Goal: Task Accomplishment & Management: Manage account settings

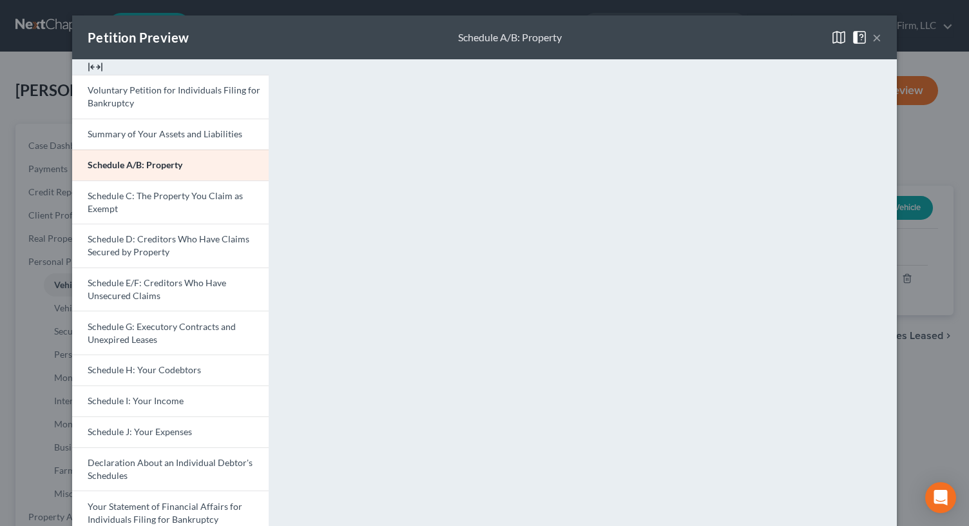
click at [872, 38] on button "×" at bounding box center [876, 37] width 9 height 15
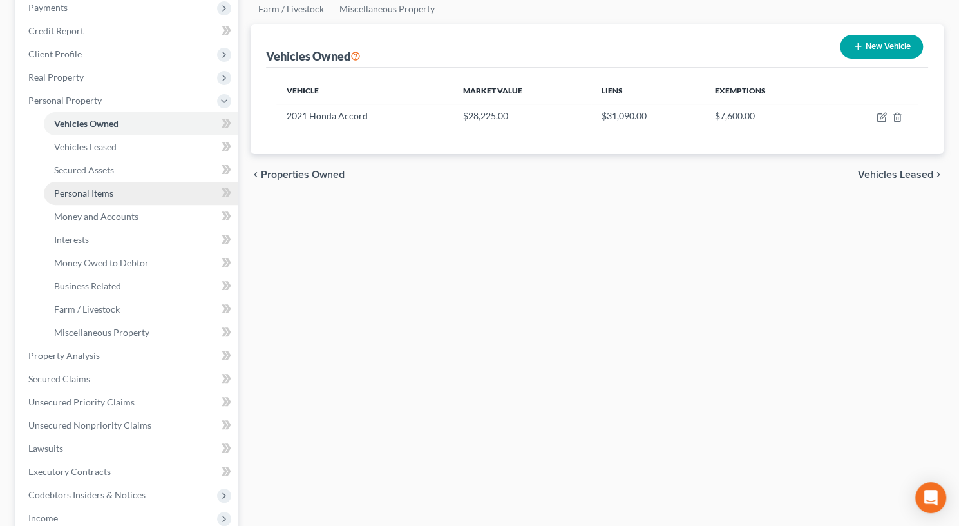
scroll to position [165, 0]
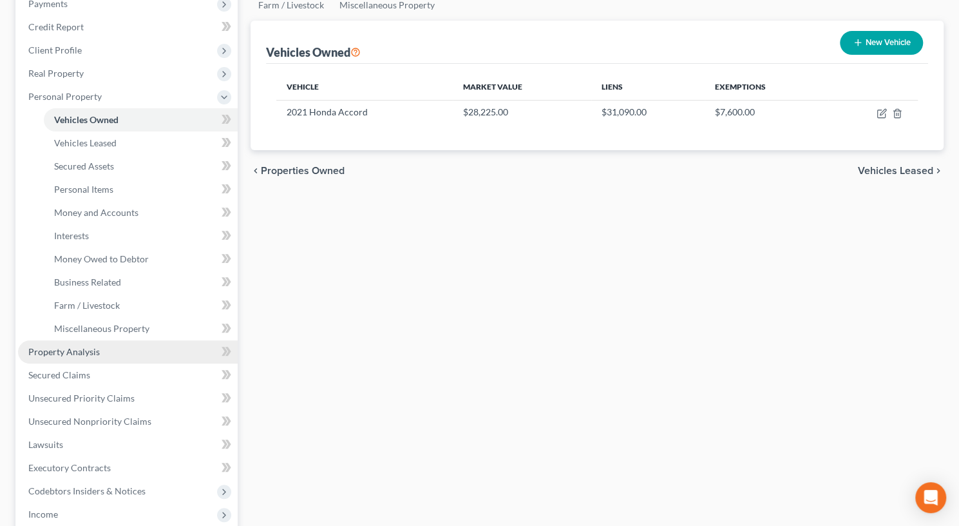
click at [109, 350] on link "Property Analysis" at bounding box center [128, 351] width 220 height 23
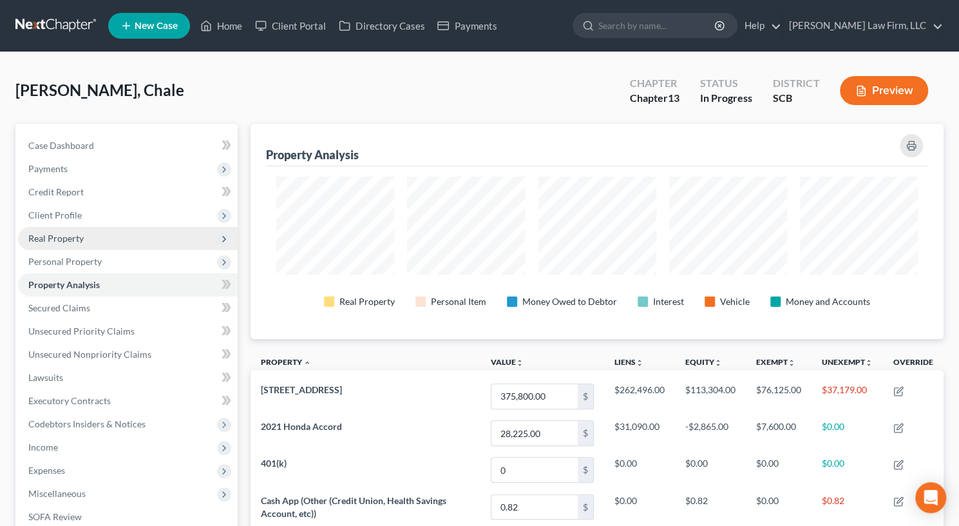
click at [73, 237] on span "Real Property" at bounding box center [55, 238] width 55 height 11
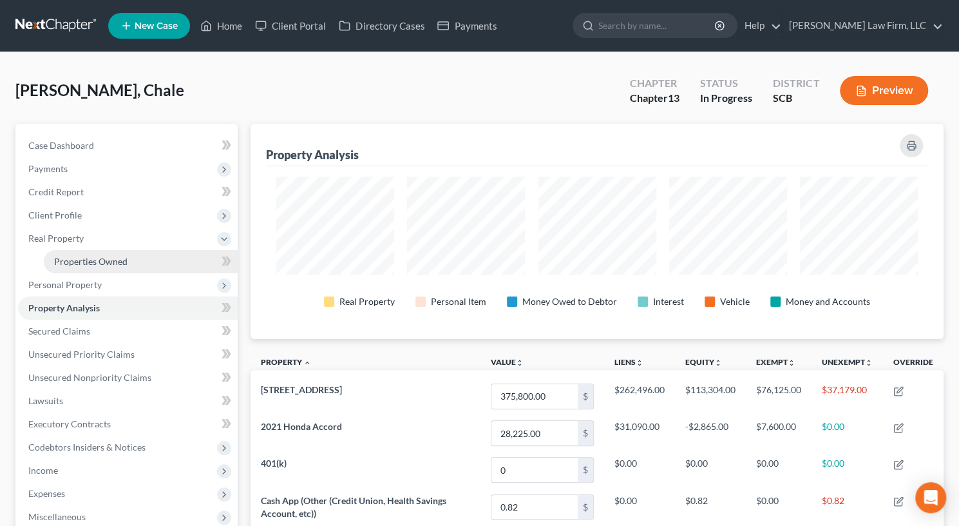
click at [102, 256] on span "Properties Owned" at bounding box center [90, 261] width 73 height 11
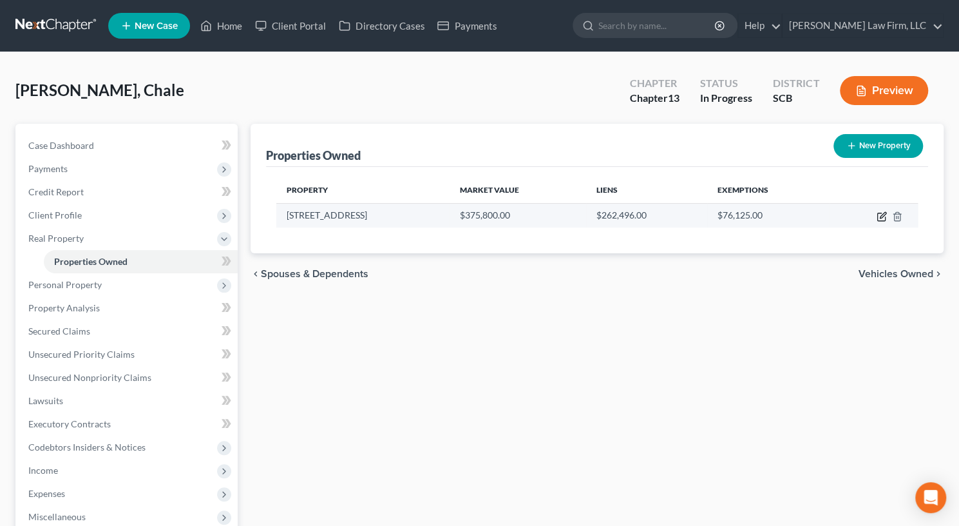
click at [878, 216] on icon "button" at bounding box center [882, 217] width 8 height 8
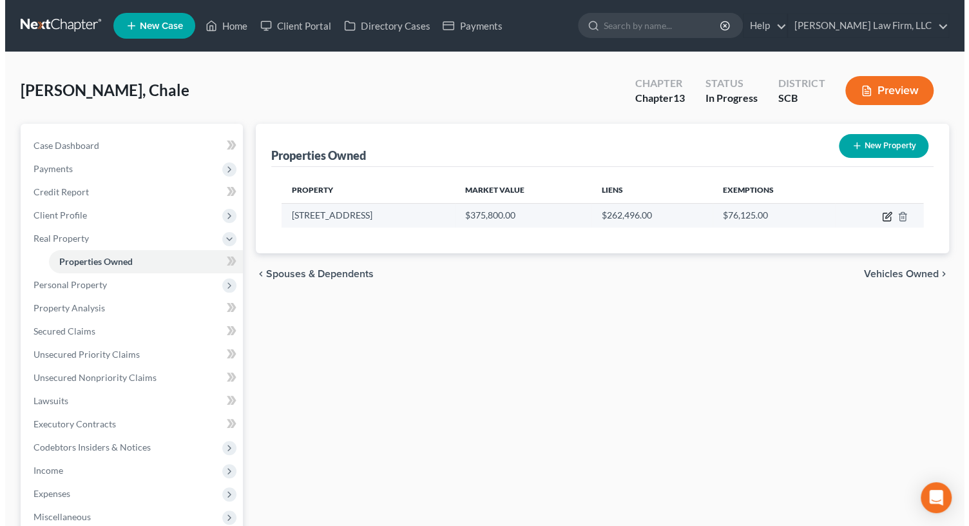
select select "42"
select select "0"
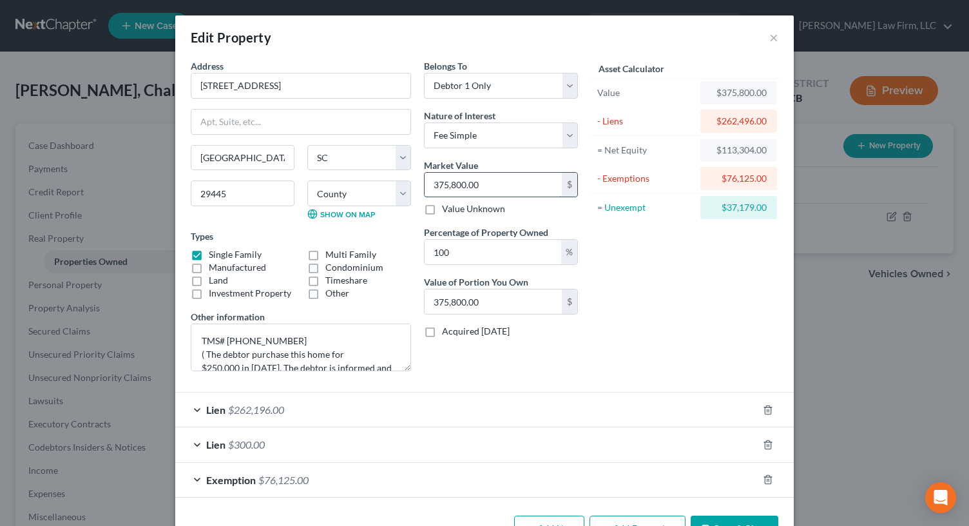
click at [505, 182] on input "375,800.00" at bounding box center [493, 185] width 137 height 24
type input "3"
type input "3.00"
type input "36"
type input "36.00"
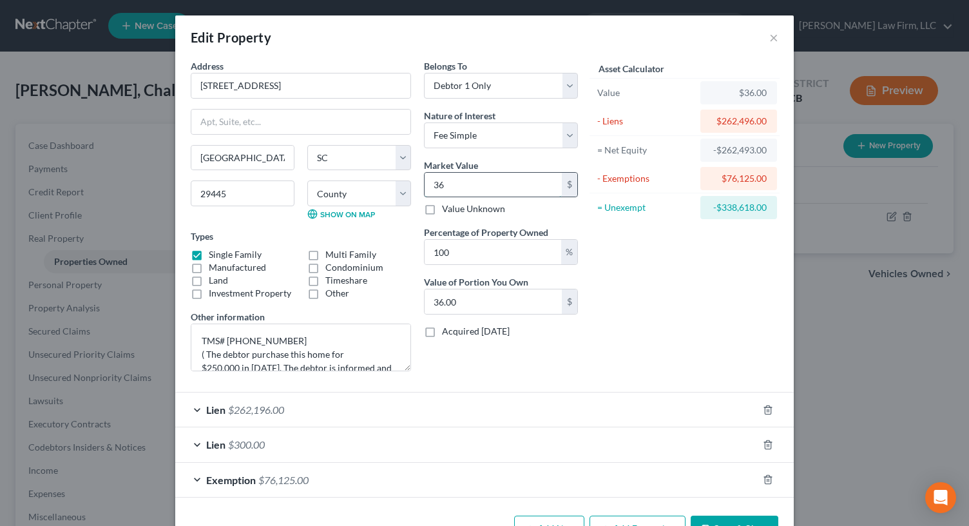
type input "368"
type input "368.00"
type input "3689"
type input "3,689.00"
type input "3,6890"
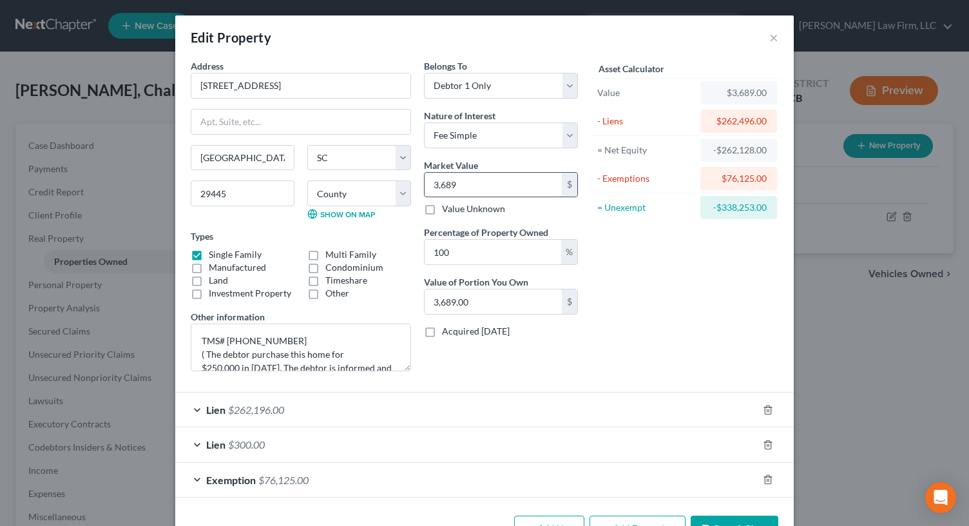
type input "36,890.00"
type input "36,8900"
type input "368,900.00"
type input "368,900"
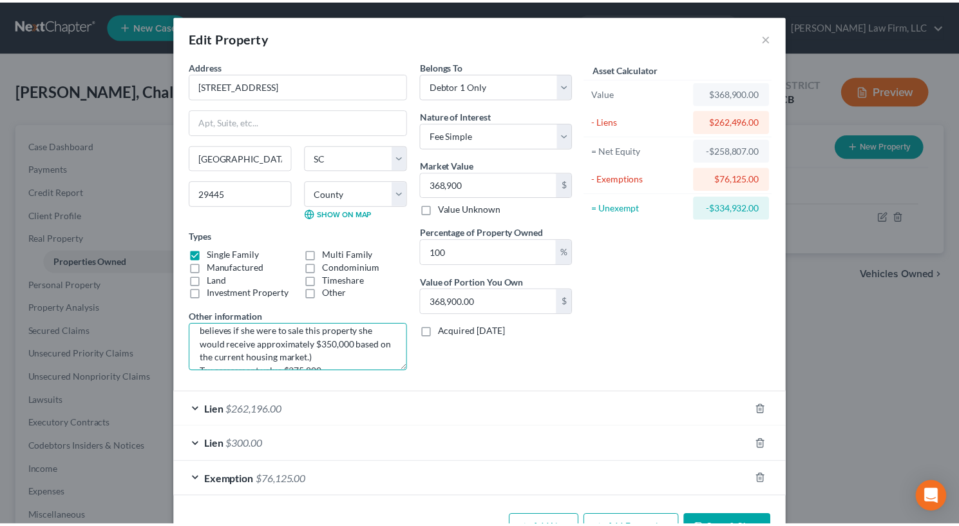
scroll to position [52, 0]
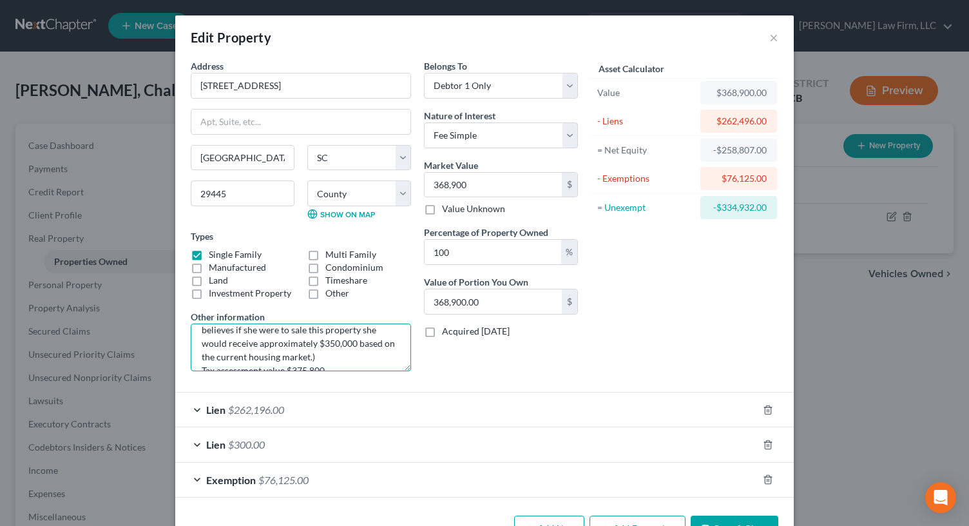
click at [349, 340] on textarea "TMS# [PHONE_NUMBER] ( The debtor purchase this home for $250,000 in [DATE]. The…" at bounding box center [301, 347] width 220 height 48
type textarea "TMS# [PHONE_NUMBER] ( The debtor purchase this home for $250,000 in [DATE]. The…"
click at [724, 515] on button "Save & Close" at bounding box center [735, 528] width 88 height 27
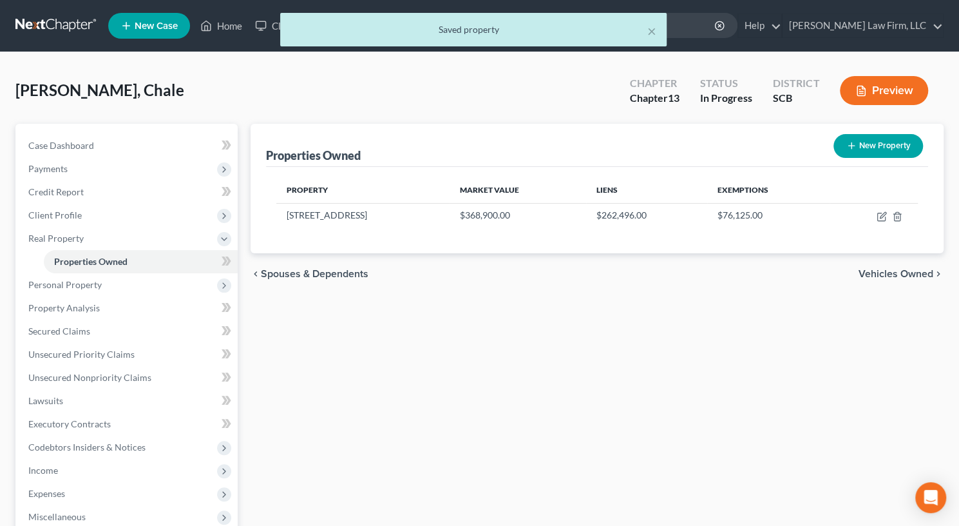
click at [229, 25] on div "× Saved property" at bounding box center [473, 33] width 959 height 40
